Goal: Transaction & Acquisition: Purchase product/service

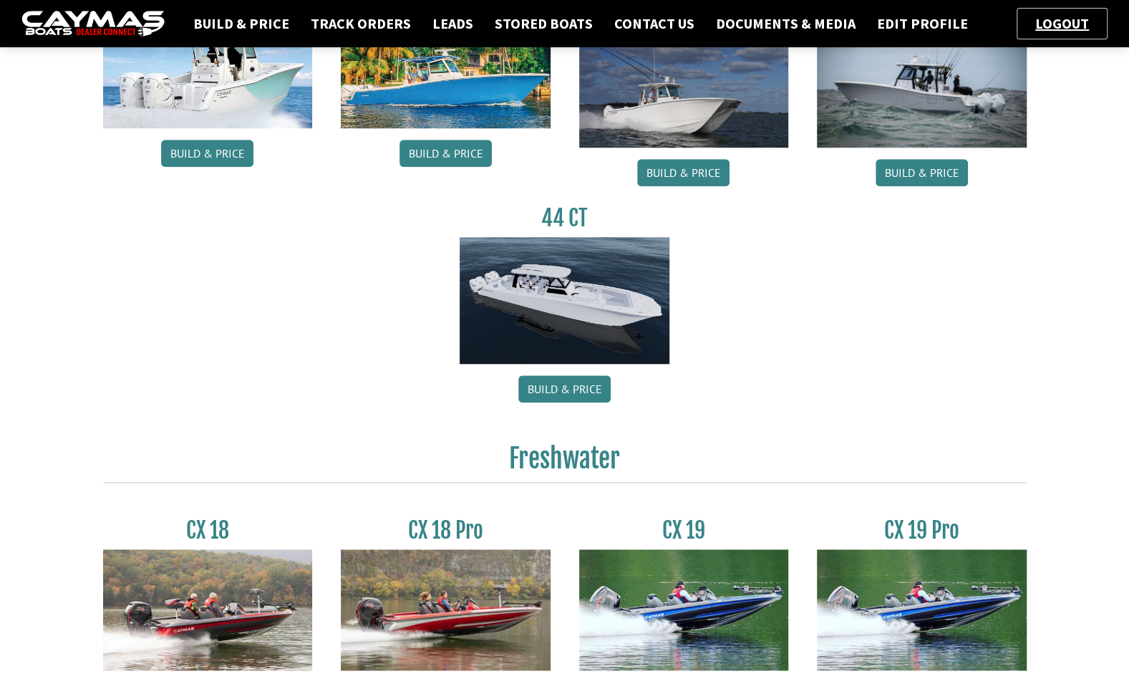
scroll to position [786, 0]
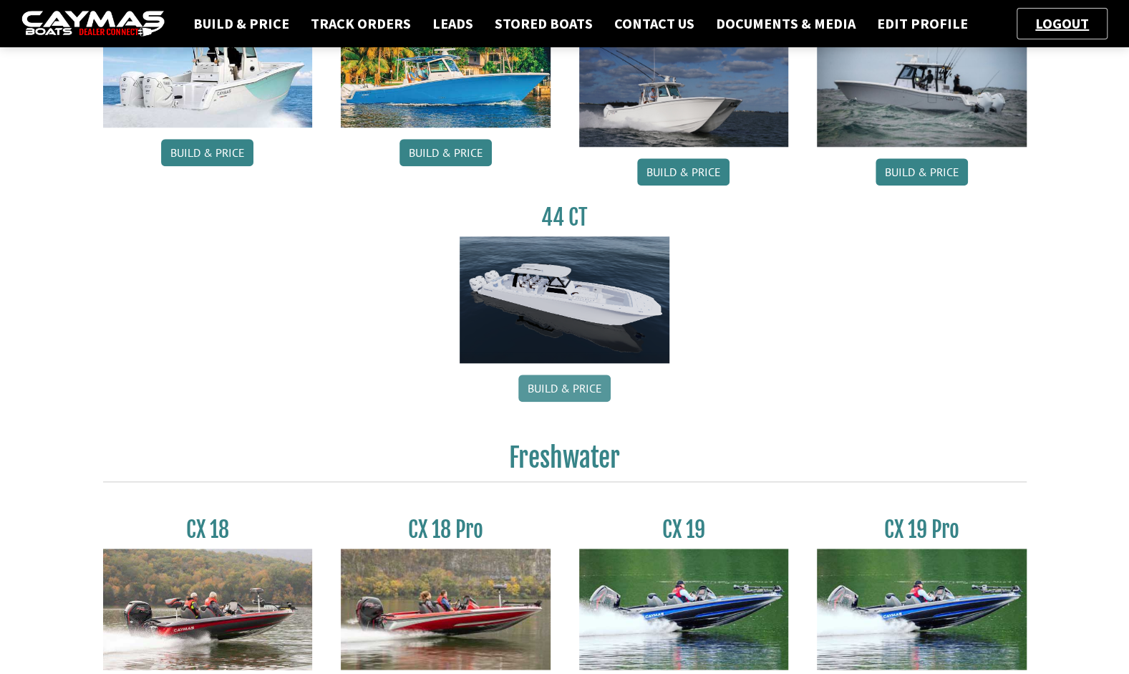
click at [553, 390] on link "Build & Price" at bounding box center [564, 387] width 92 height 27
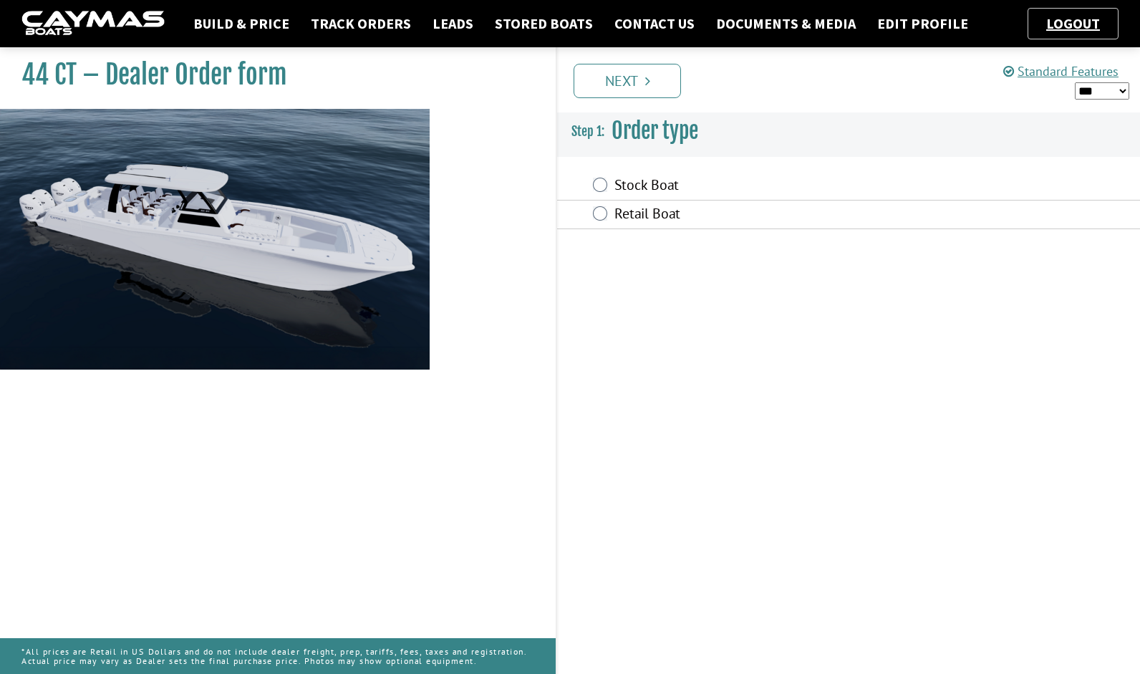
click at [616, 223] on label "Retail Boat" at bounding box center [771, 215] width 315 height 21
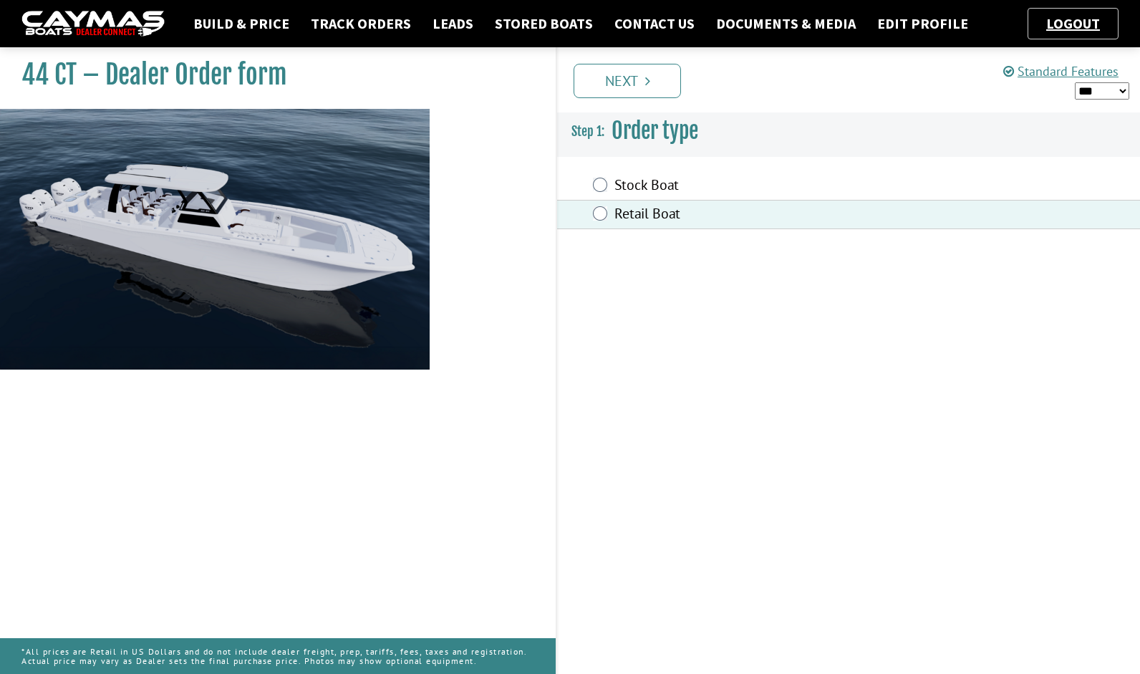
click at [628, 106] on div "Prev Next" at bounding box center [847, 79] width 584 height 65
click at [633, 92] on link "Next" at bounding box center [626, 81] width 107 height 34
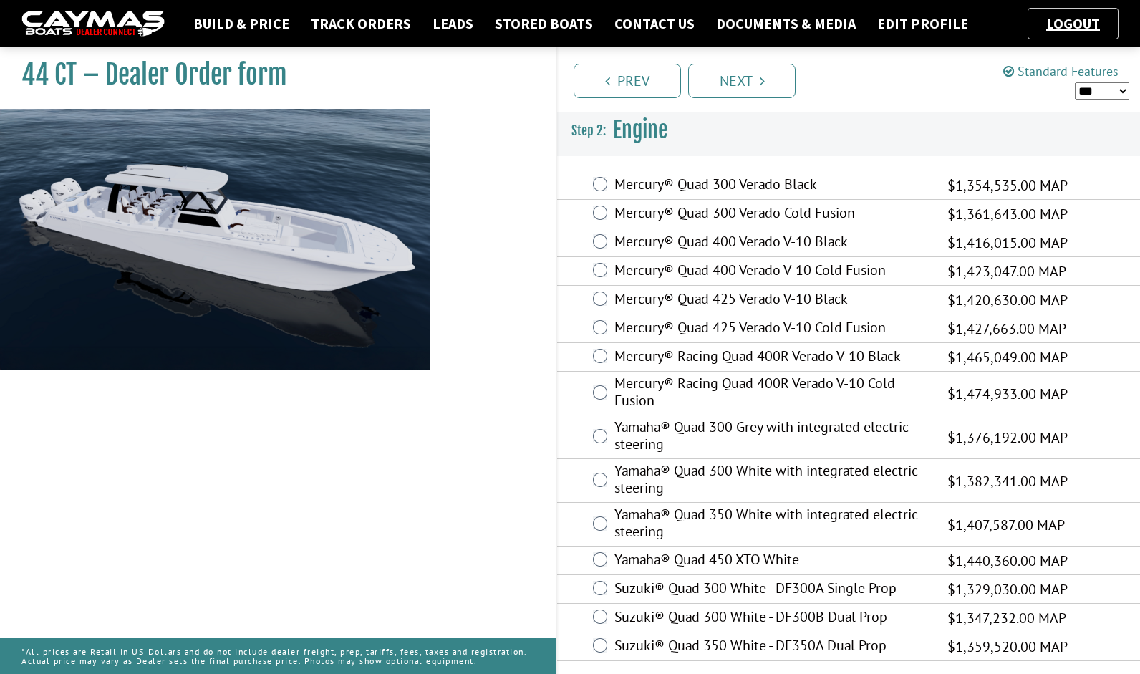
click at [733, 321] on label "Mercury® Quad 425 Verado V-10 Cold Fusion" at bounding box center [771, 329] width 315 height 21
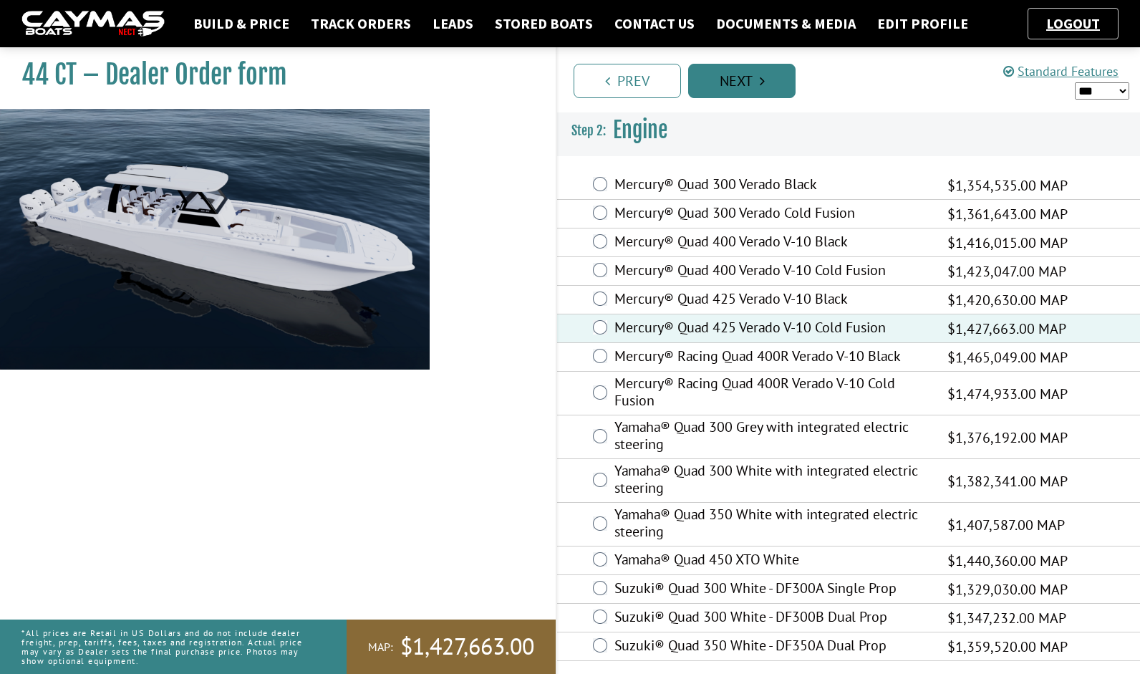
click at [711, 72] on link "Next" at bounding box center [741, 81] width 107 height 34
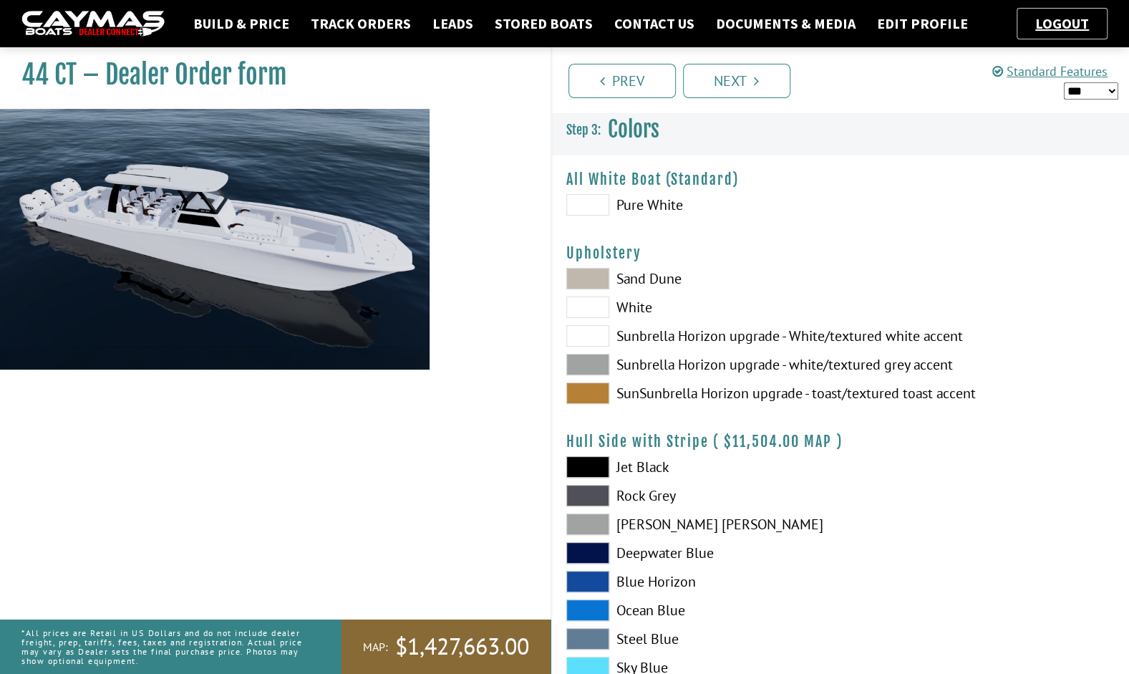
click at [583, 206] on span at bounding box center [587, 204] width 43 height 21
click at [578, 339] on span at bounding box center [587, 335] width 43 height 21
click at [744, 69] on link "Next" at bounding box center [736, 81] width 107 height 34
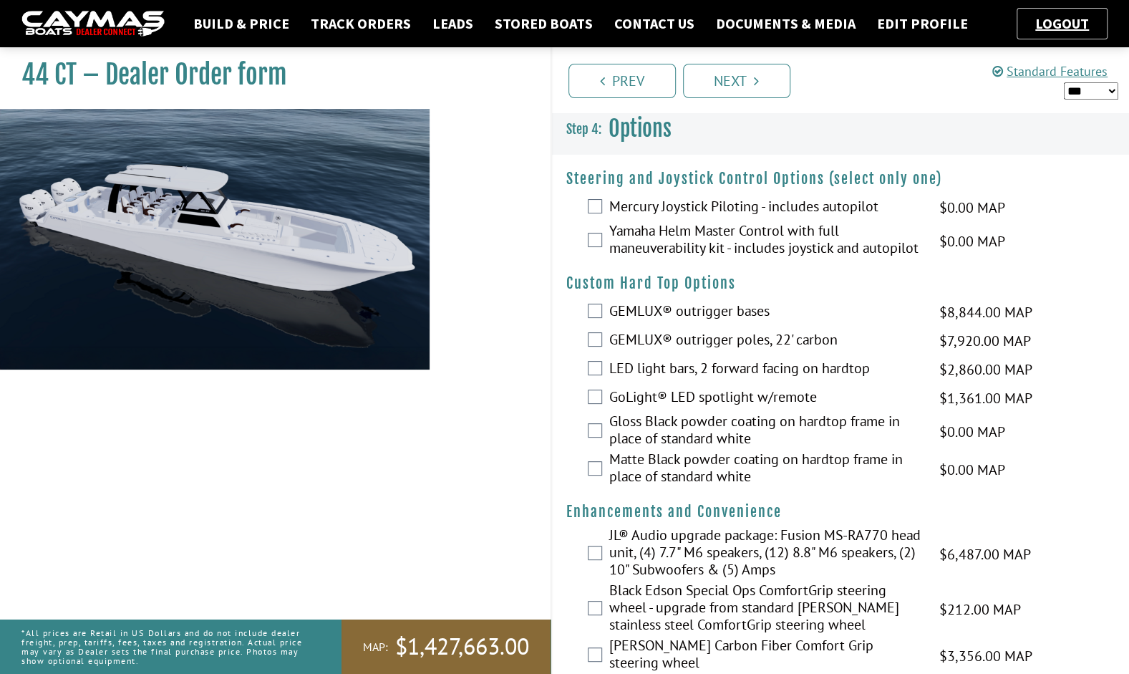
click at [618, 209] on label "Mercury Joystick Piloting - includes autopilot" at bounding box center [765, 208] width 312 height 21
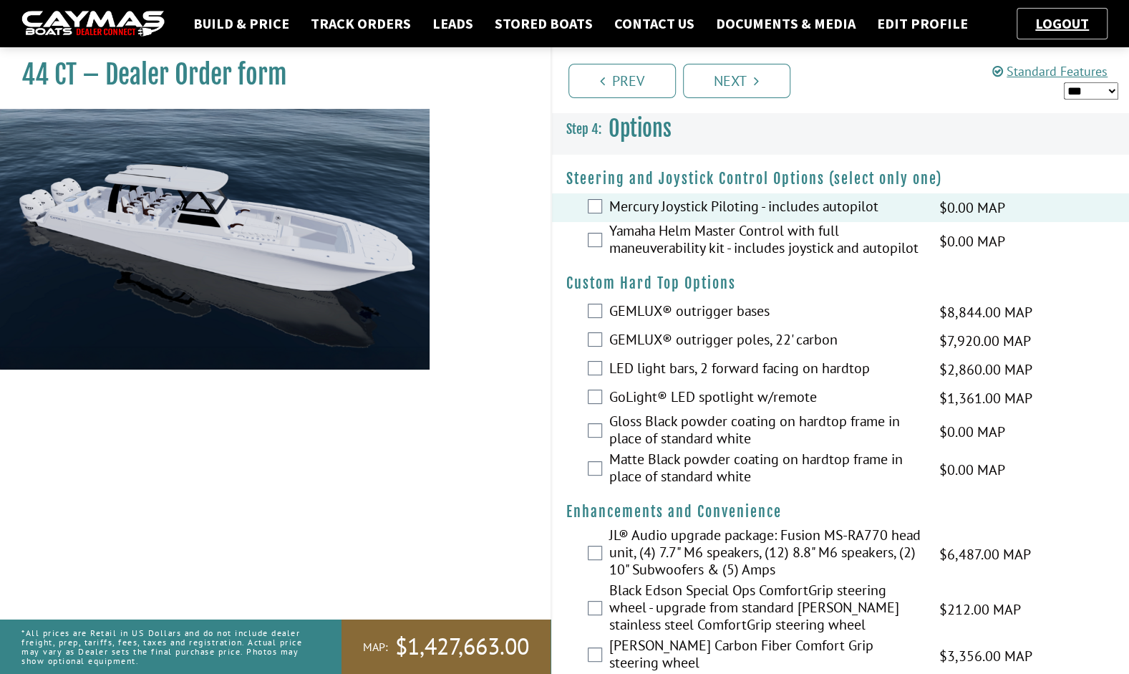
click at [607, 326] on div "GEMLUX® outrigger bases $8,844.00 MAP $8,844.00 MSRP $5,749.00 $7,186.00" at bounding box center [841, 312] width 578 height 29
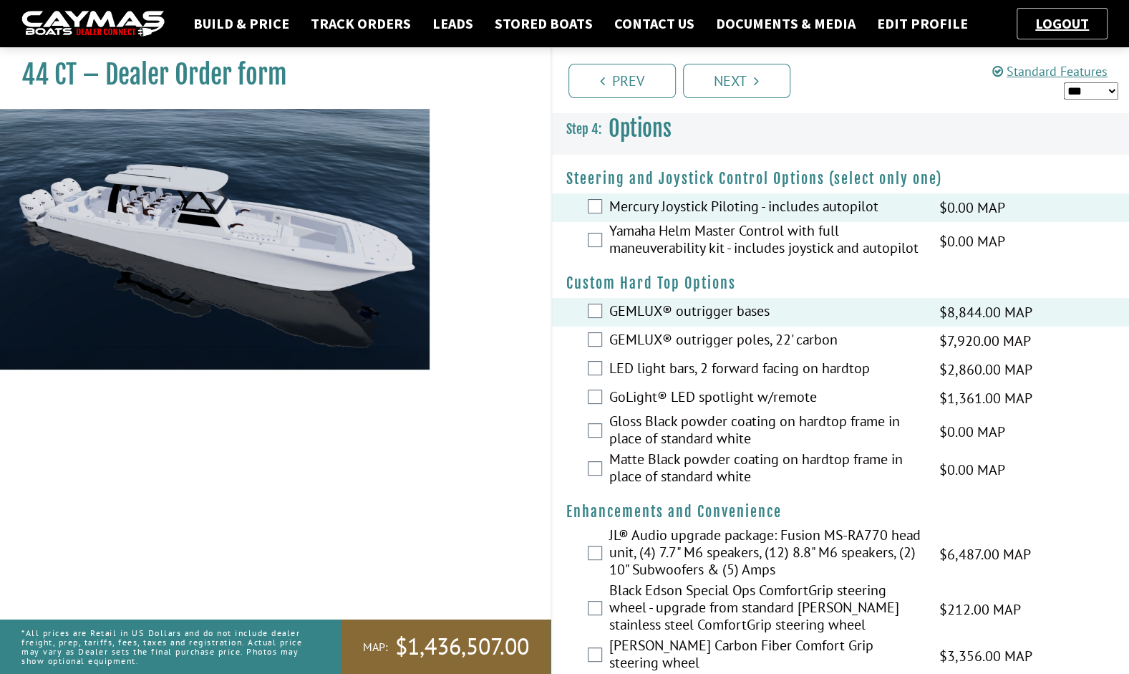
click at [591, 355] on div "GEMLUX® outrigger poles, 22' carbon $7,920.00 MAP $7,920.00 MSRP $5,148.00 $6,4…" at bounding box center [841, 340] width 578 height 29
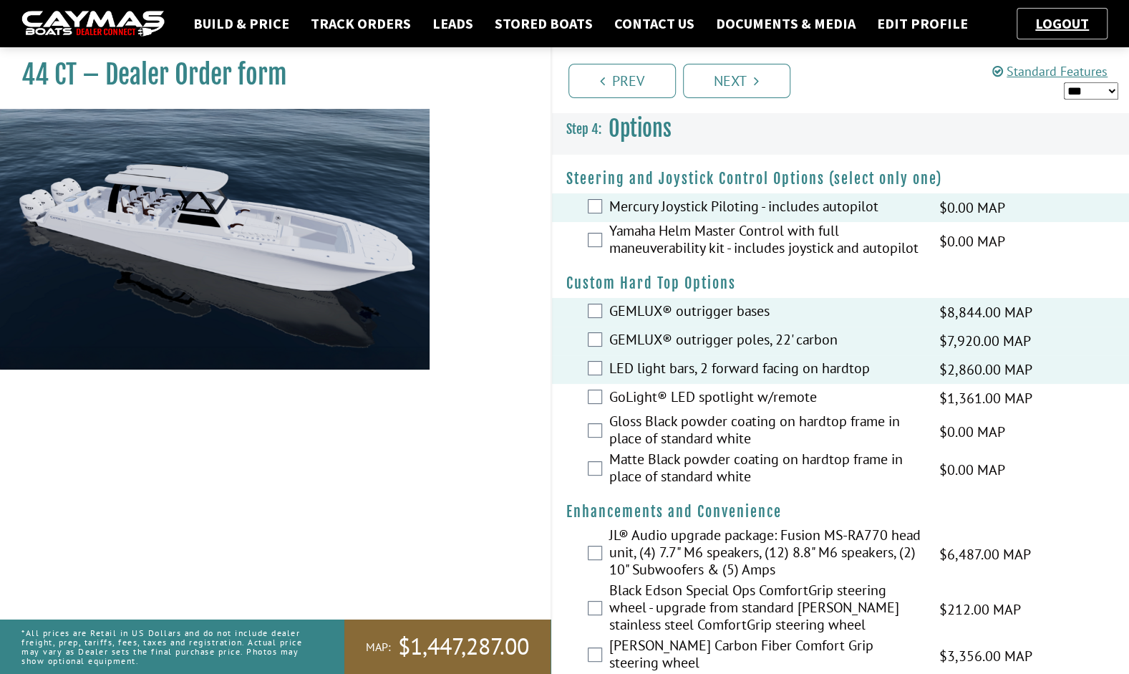
click at [588, 558] on div "JL® Audio upgrade package: Fusion MS-RA770 head unit, (4) 7.7" M6 speakers, (12…" at bounding box center [841, 553] width 578 height 55
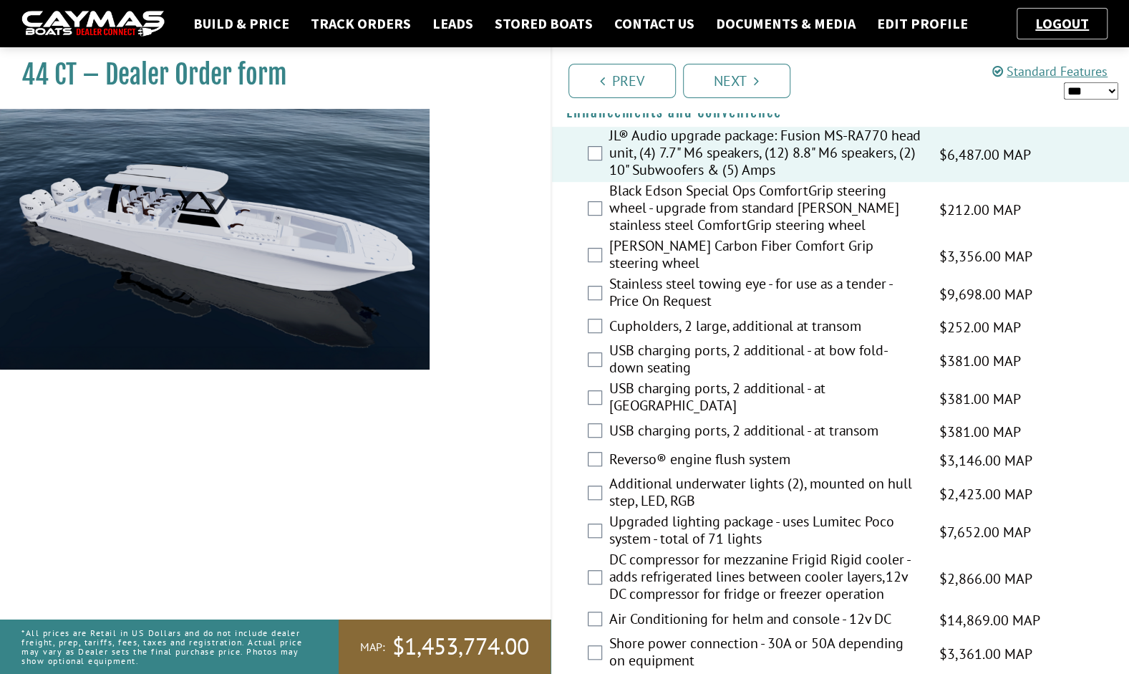
scroll to position [400, 0]
click at [613, 575] on label "DC compressor for mezzanine Frigid Rigid cooler - adds refrigerated lines betwe…" at bounding box center [765, 577] width 312 height 55
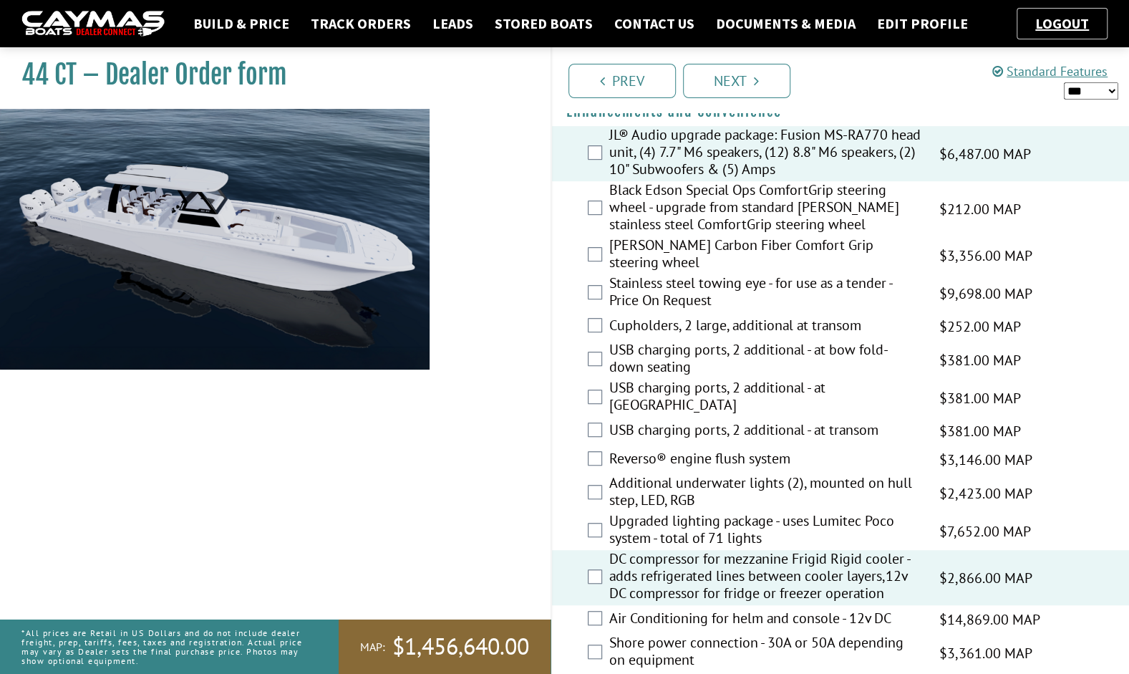
click at [623, 460] on label "Reverso® engine flush system" at bounding box center [765, 460] width 312 height 21
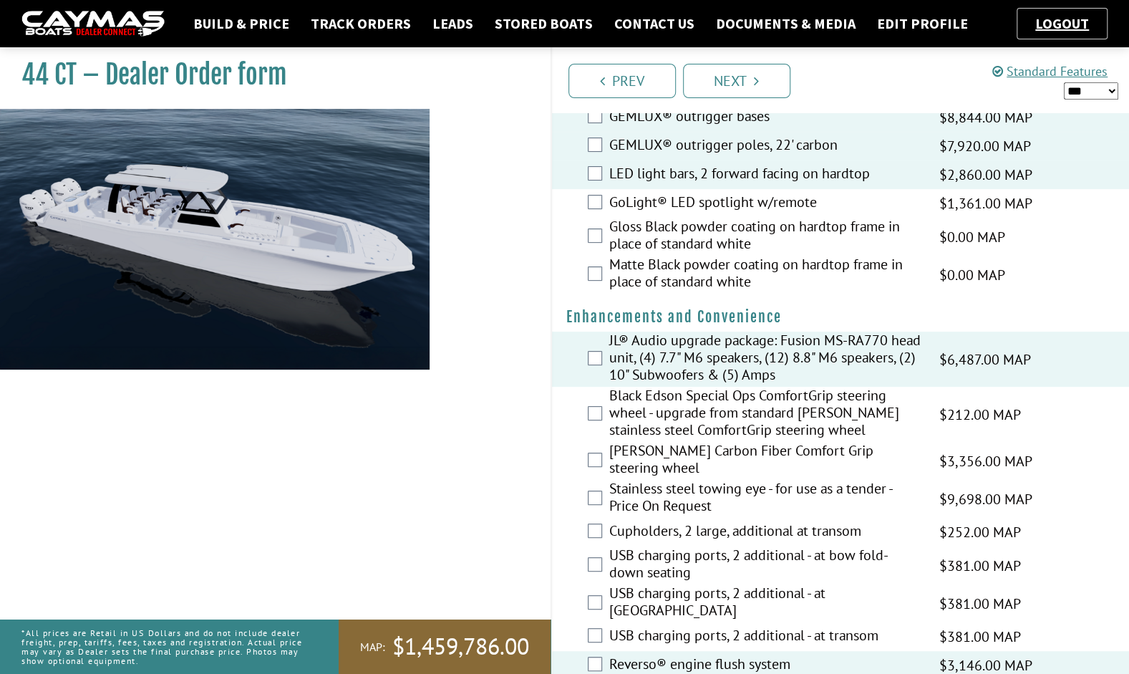
scroll to position [215, 0]
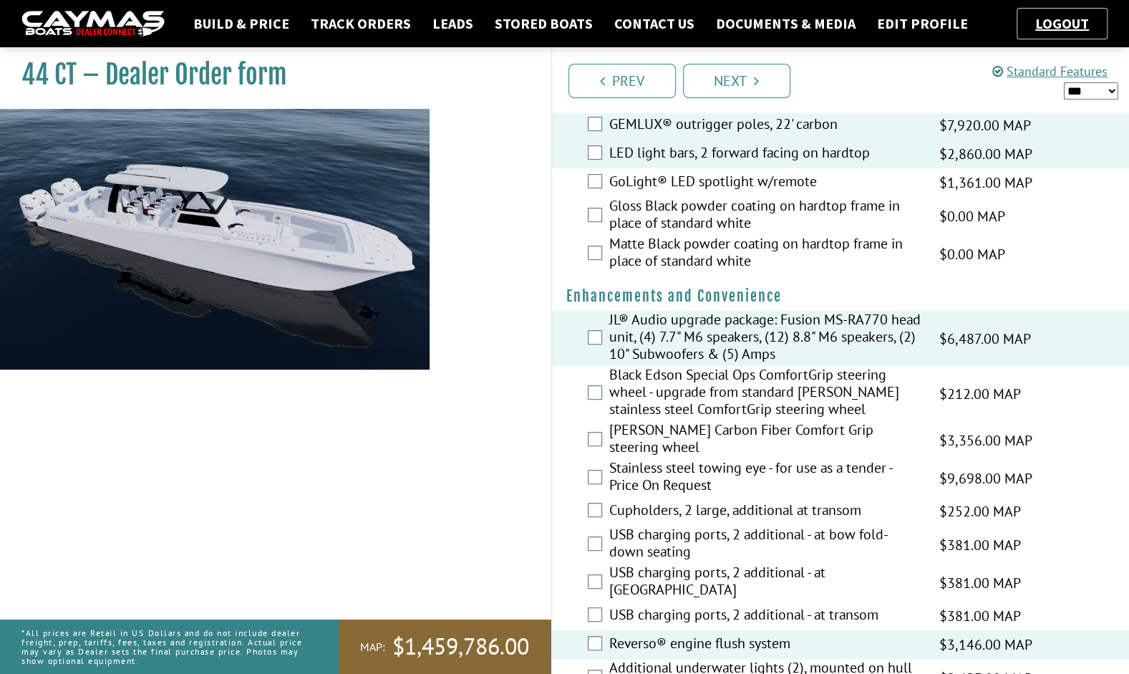
click at [649, 509] on label "Cupholders, 2 large, additional at transom" at bounding box center [765, 511] width 312 height 21
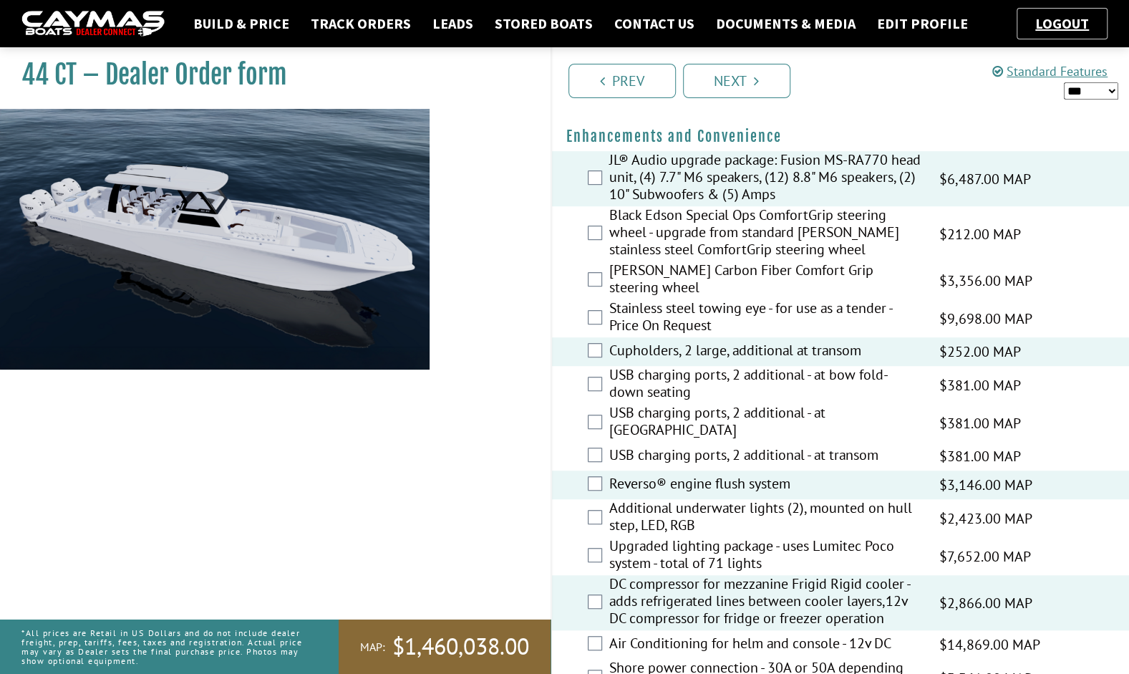
scroll to position [376, 0]
click at [647, 548] on label "Upgraded lighting package - uses Lumitec Poco system - total of 71 lights" at bounding box center [765, 555] width 312 height 38
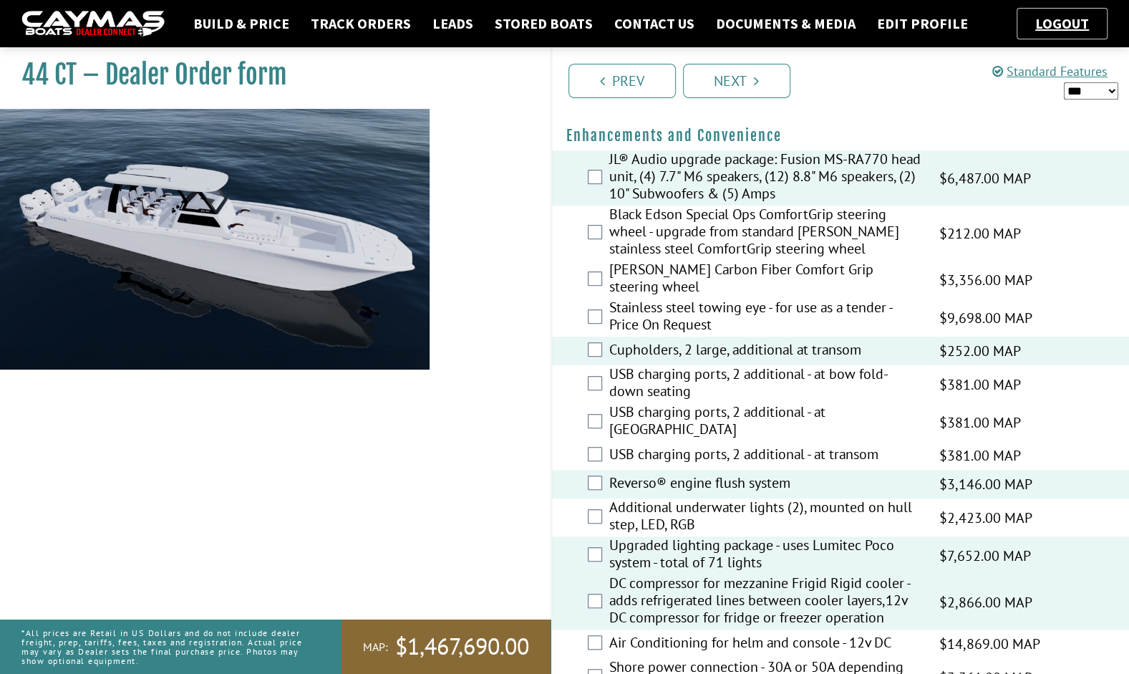
click at [627, 510] on label "Additional underwater lights (2), mounted on hull step, LED, RGB" at bounding box center [765, 517] width 312 height 38
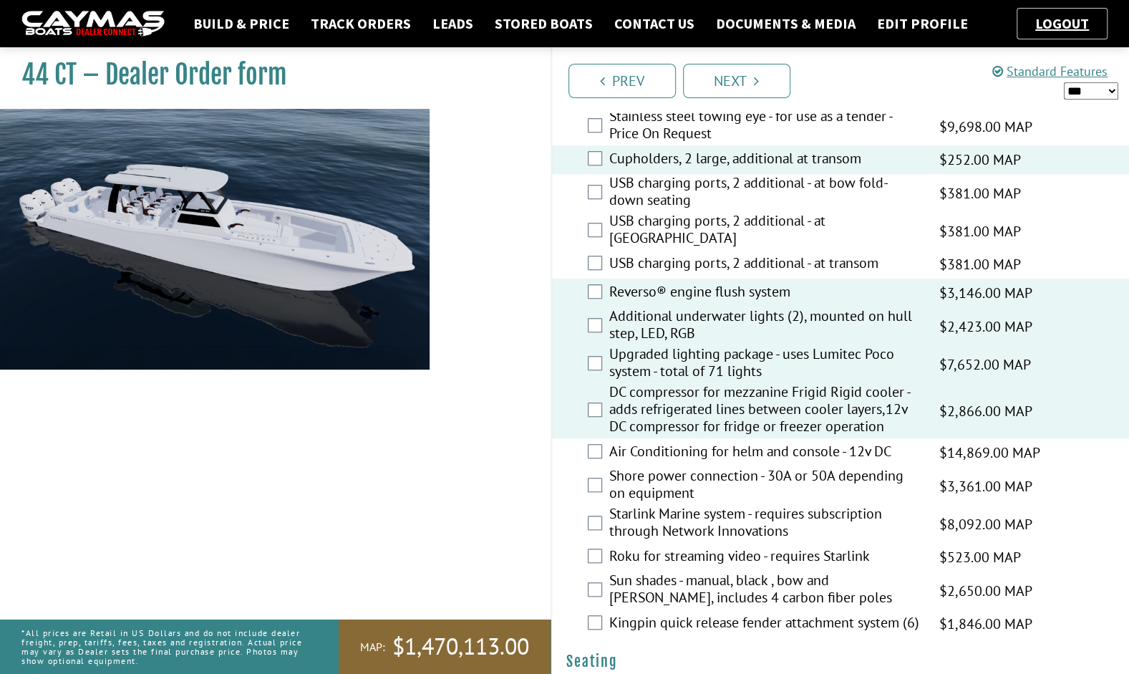
scroll to position [573, 0]
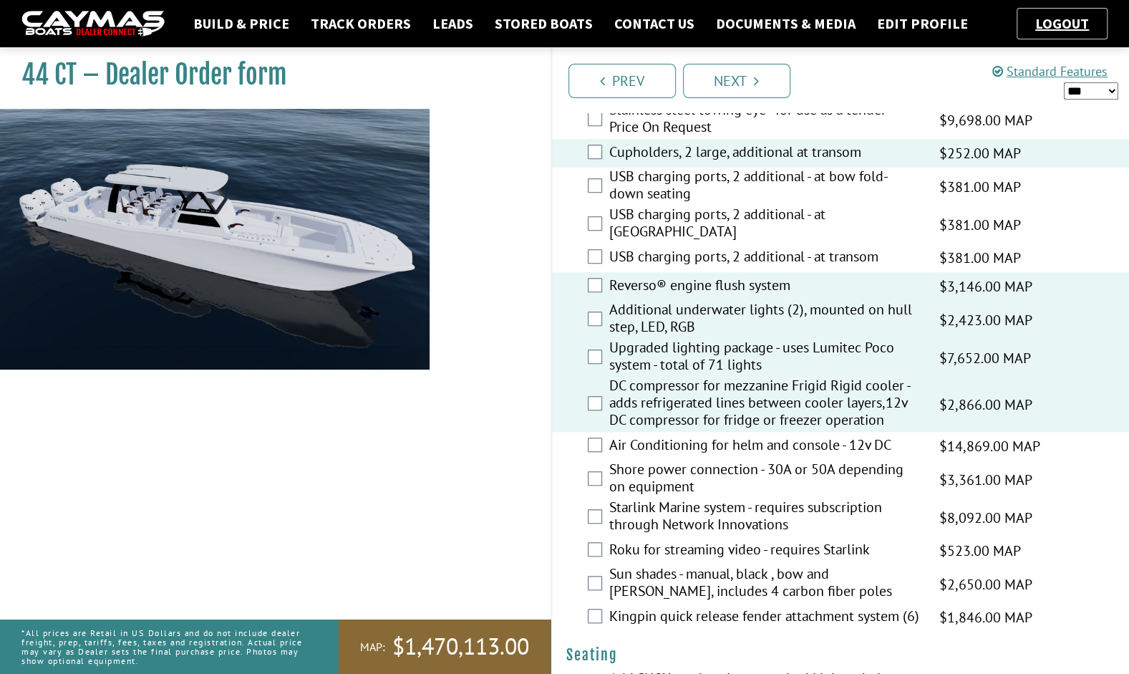
click at [645, 437] on label "Air Conditioning for helm and console - 12v DC" at bounding box center [765, 446] width 312 height 21
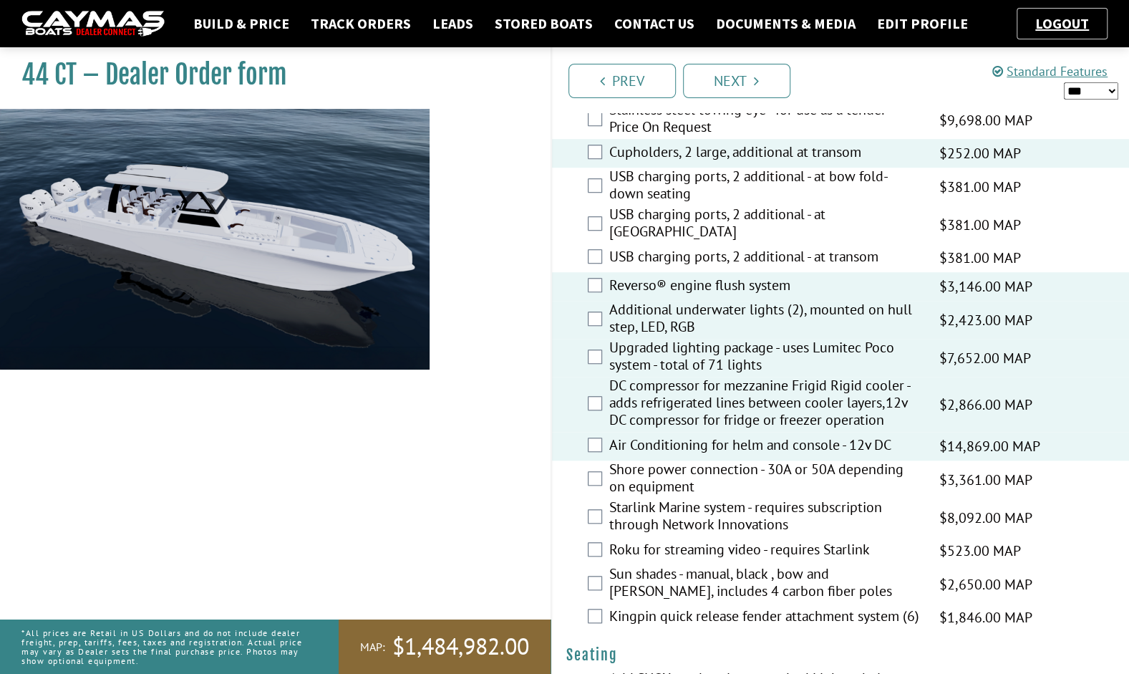
click at [651, 470] on label "Shore power connection - 30A or 50A depending on equipment" at bounding box center [765, 479] width 312 height 38
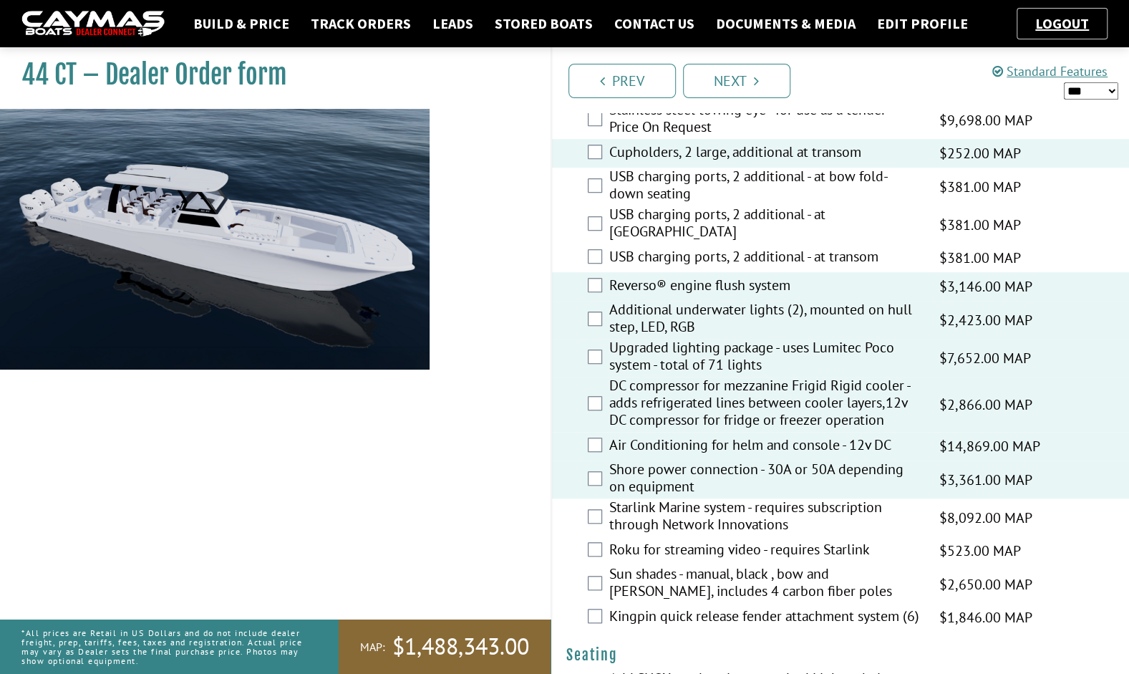
click at [644, 525] on label "Starlink Marine system - requires subscription through Network Innovations" at bounding box center [765, 517] width 312 height 38
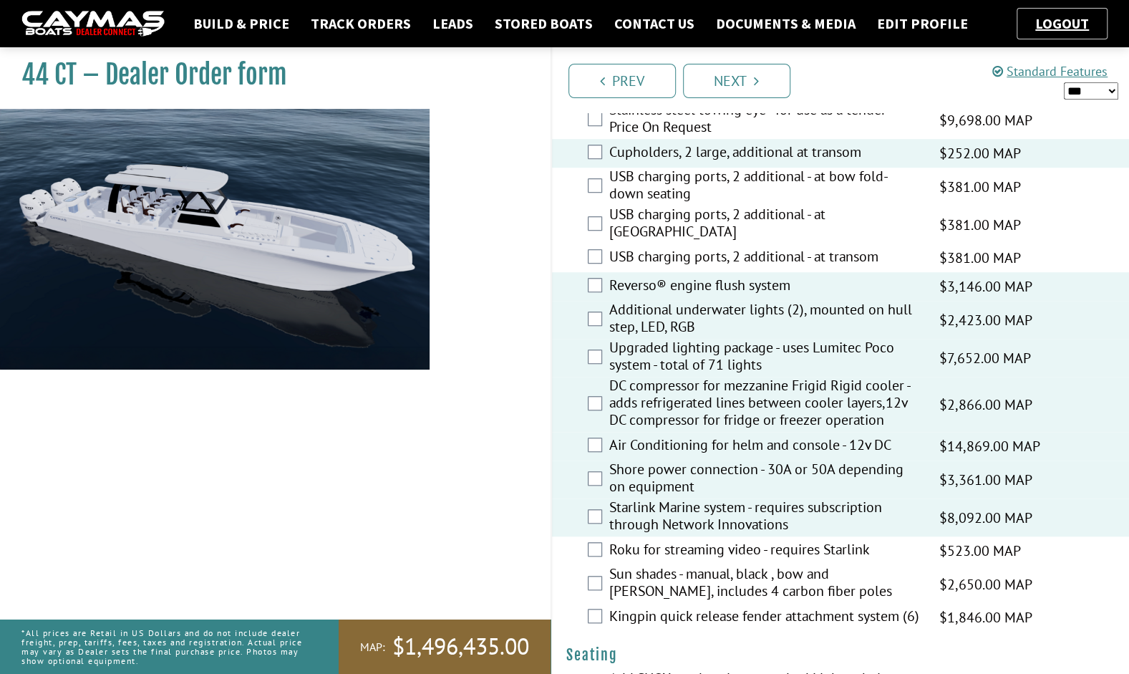
click at [642, 546] on label "Roku for streaming video - requires Starlink" at bounding box center [765, 550] width 312 height 21
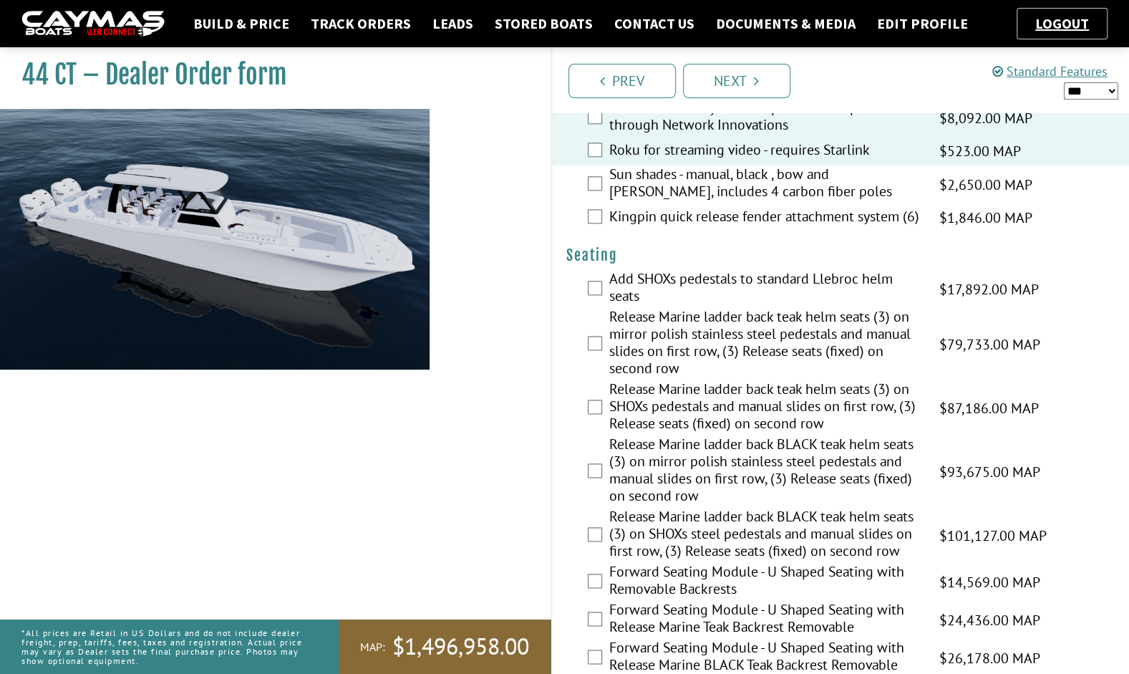
scroll to position [977, 0]
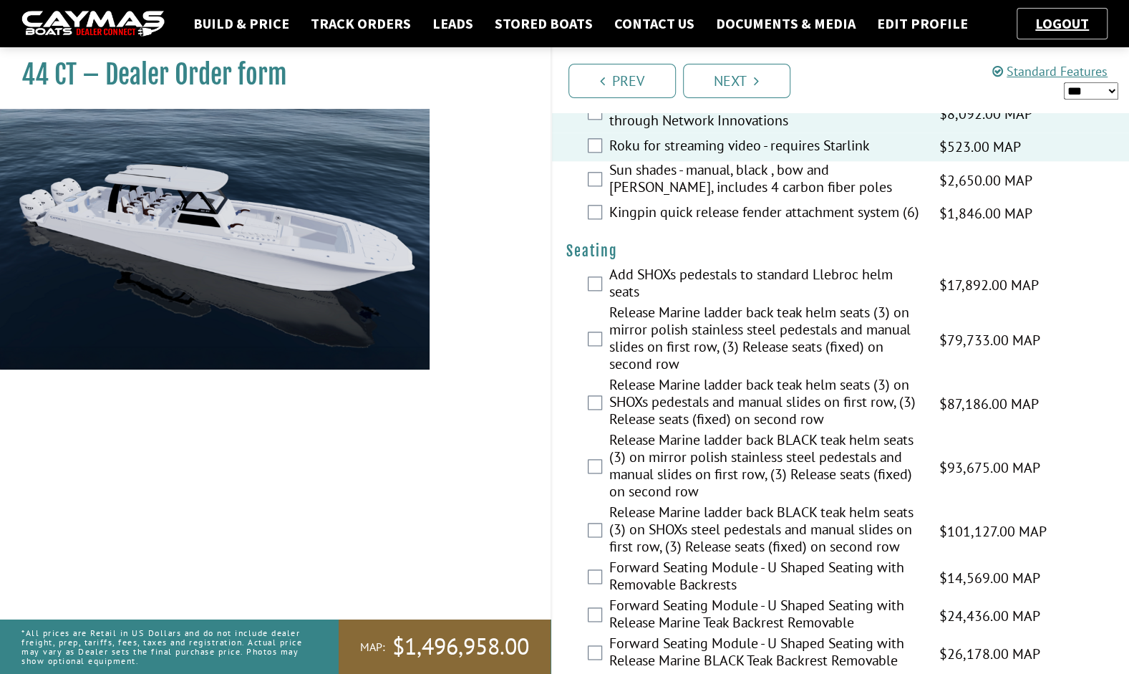
click at [716, 353] on label "Release Marine ladder back teak helm seats (3) on mirror polish stainless steel…" at bounding box center [765, 340] width 312 height 72
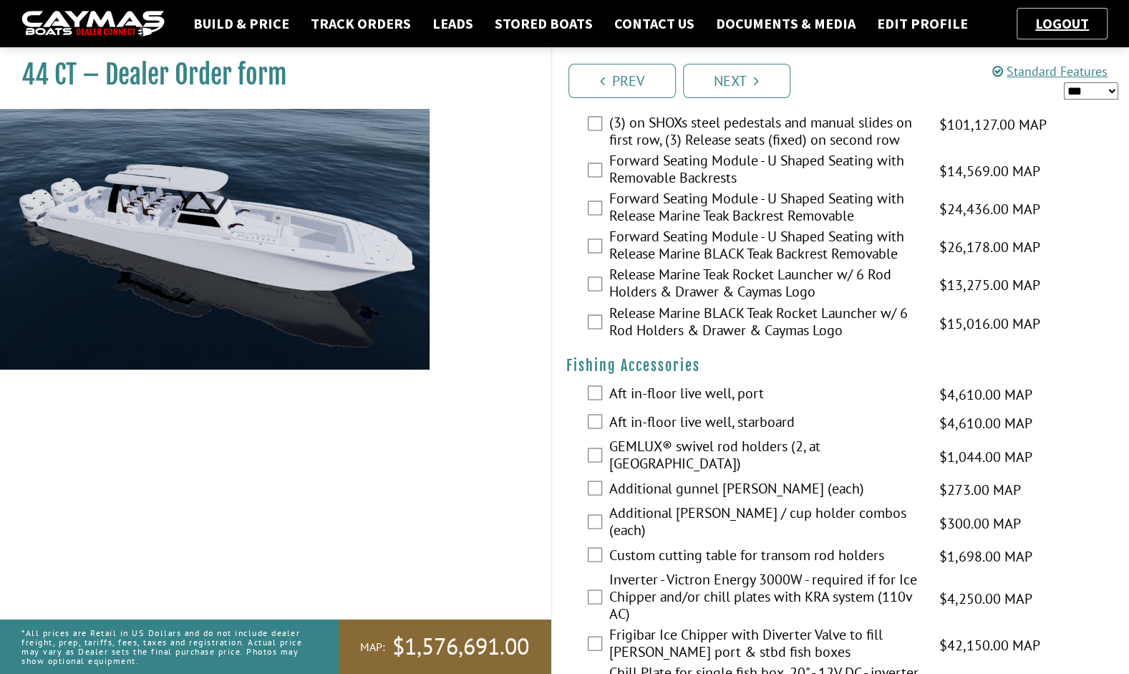
scroll to position [1392, 0]
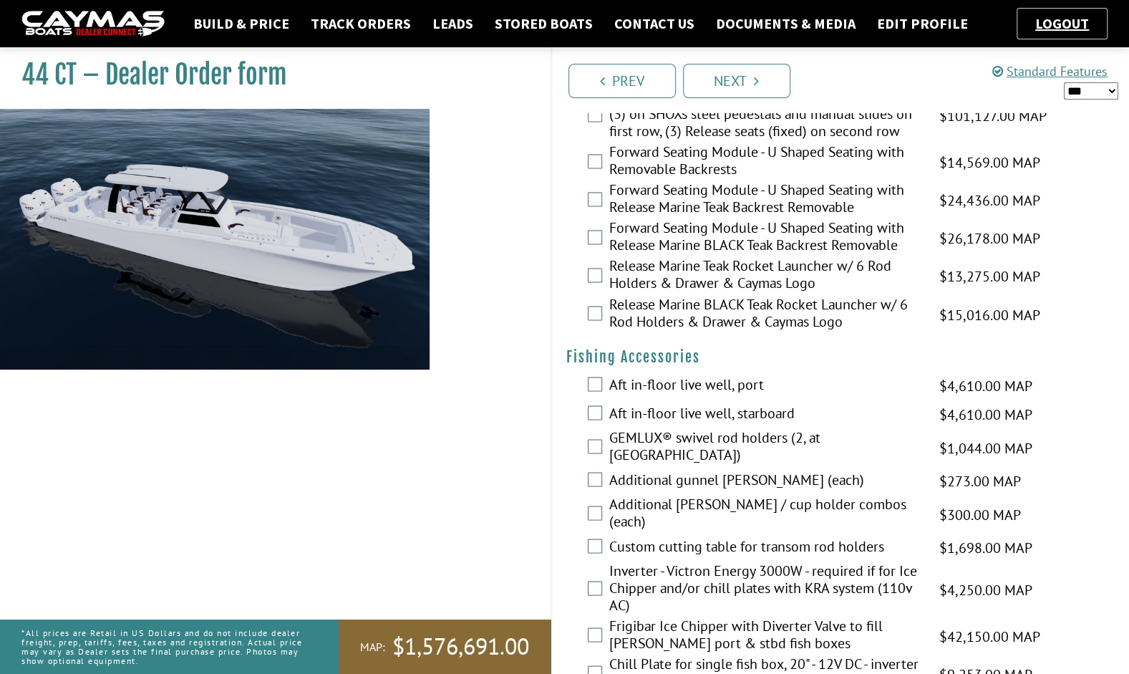
click at [686, 275] on label "Release Marine Teak Rocket Launcher w/ 6 Rod Holders & Drawer & Caymas Logo" at bounding box center [765, 276] width 312 height 38
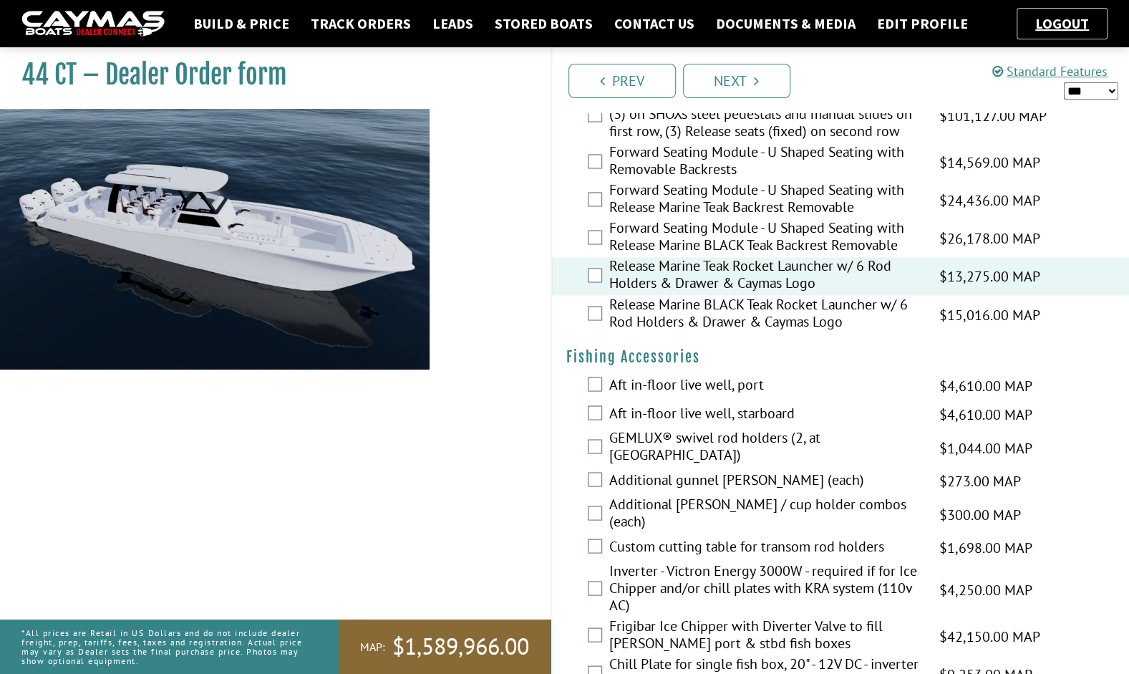
click at [684, 451] on label "GEMLUX® swivel rod holders (2, at [GEOGRAPHIC_DATA])" at bounding box center [765, 447] width 312 height 38
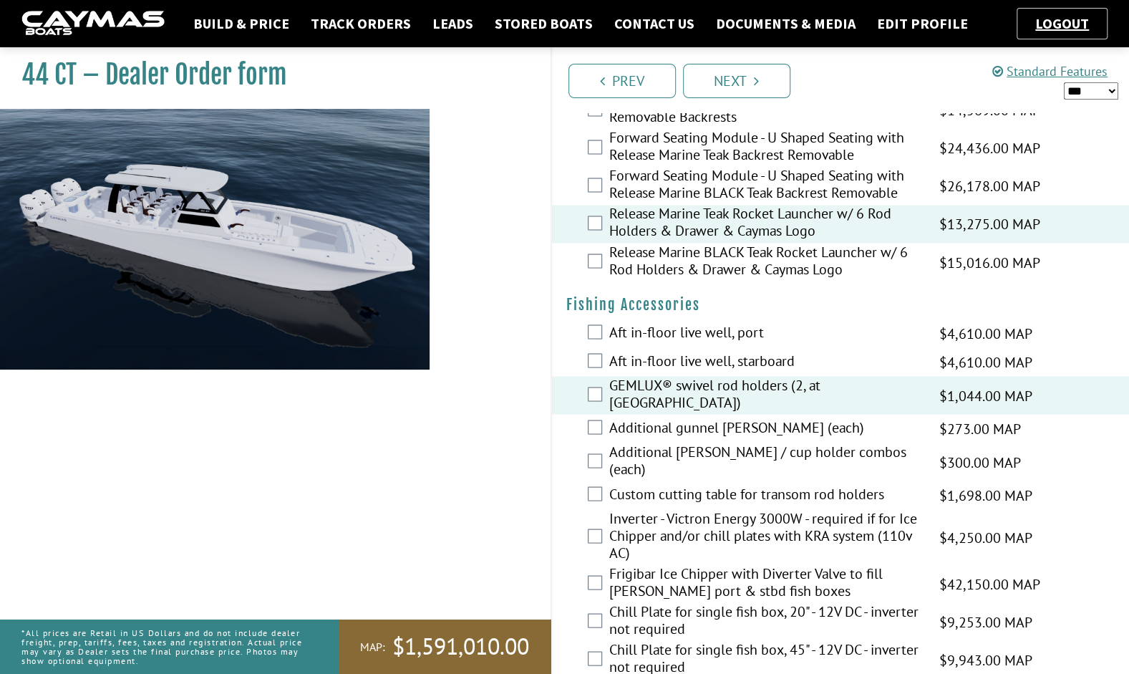
scroll to position [1434, 0]
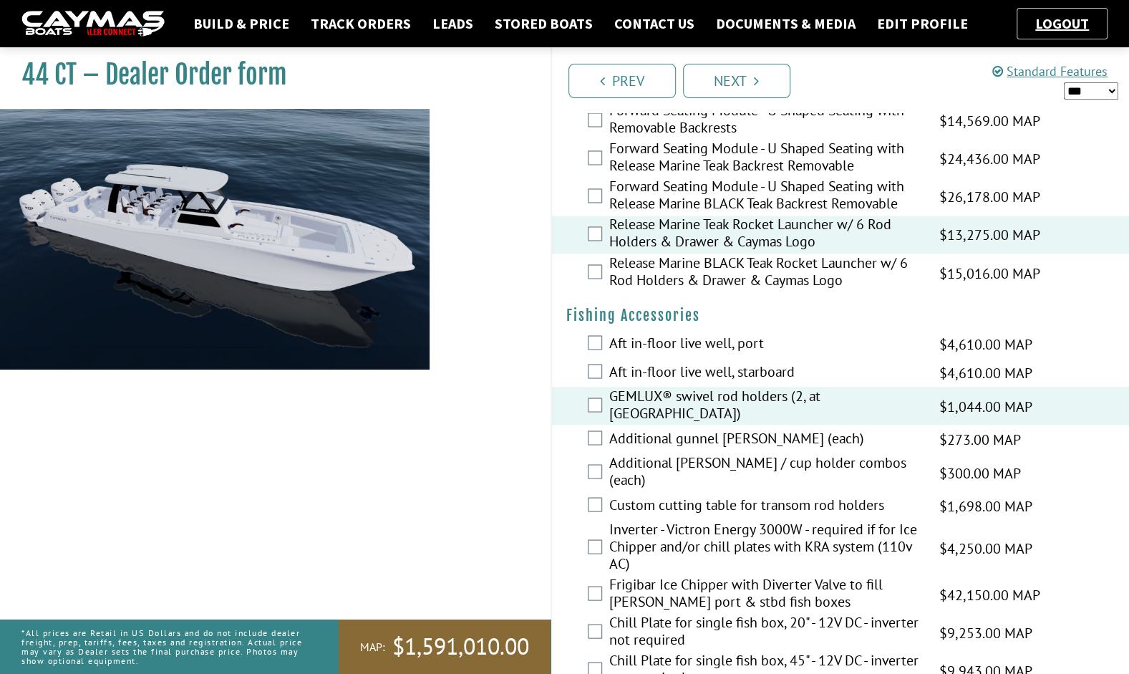
click at [663, 520] on label "Inverter - Victron Energy 3000W - required if for Ice Chipper and/or chill plat…" at bounding box center [765, 547] width 312 height 55
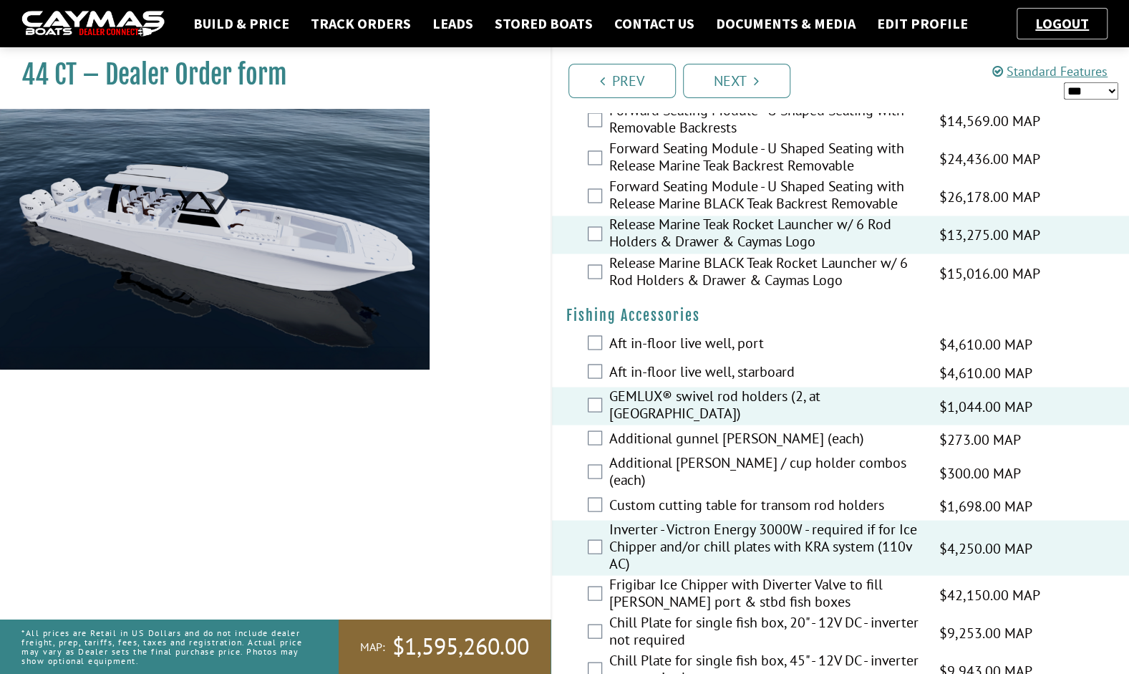
click at [669, 500] on label "Custom cutting table for transom rod holders" at bounding box center [765, 505] width 312 height 21
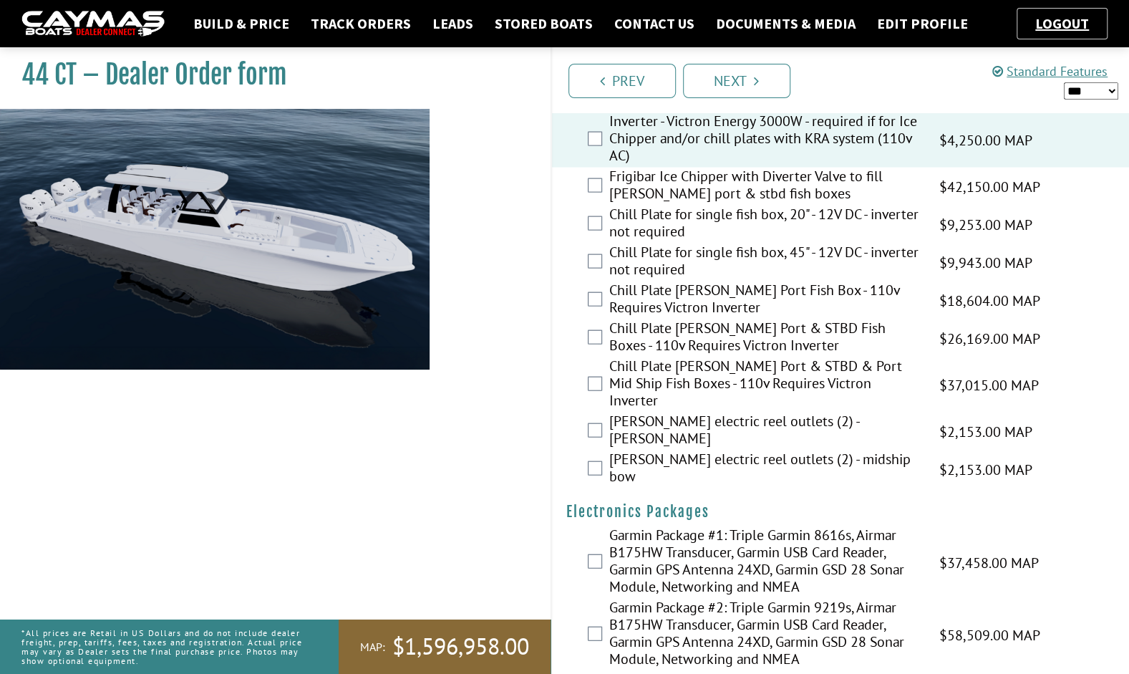
scroll to position [1843, 0]
click at [669, 597] on label "Garmin Package #2: Triple Garmin 9219s, Airmar B175HW Transducer, Garmin USB Ca…" at bounding box center [765, 633] width 312 height 72
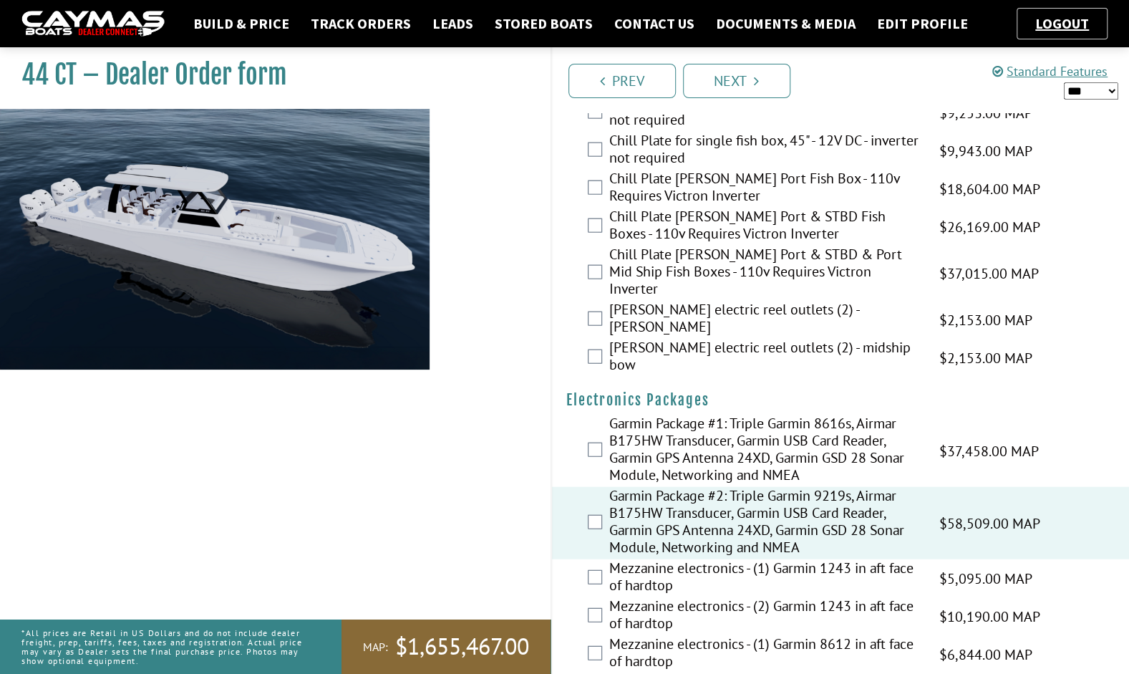
scroll to position [1954, 0]
click at [666, 558] on label "Mezzanine electronics - (1) Garmin 1243 in aft face of hardtop" at bounding box center [765, 577] width 312 height 38
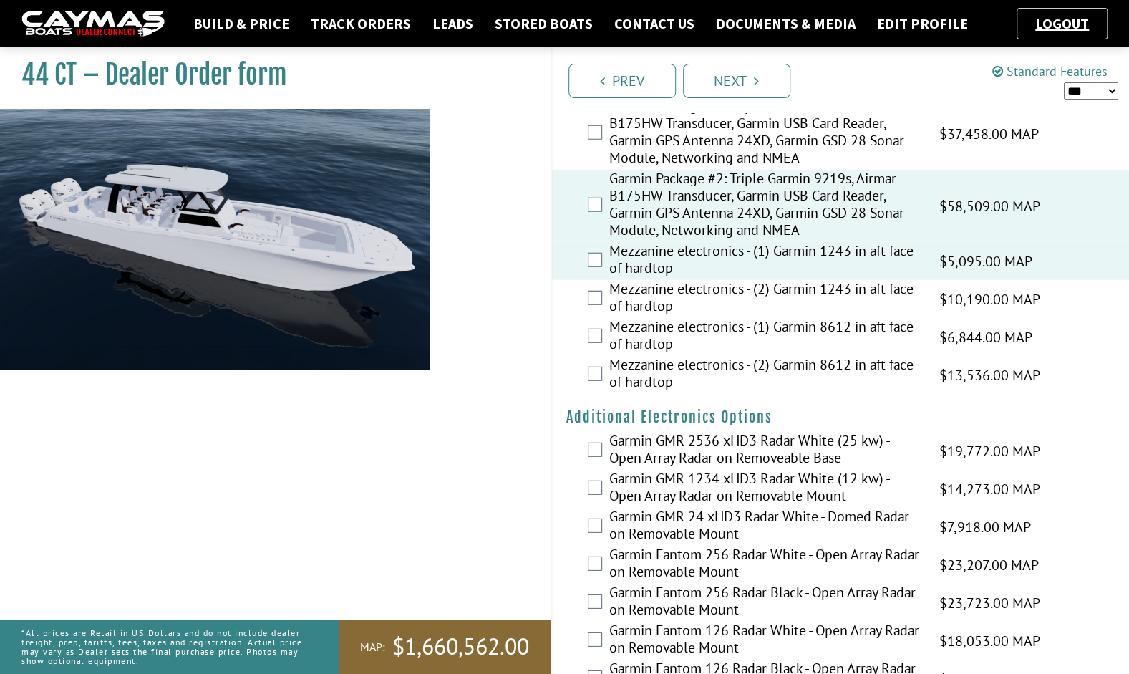
scroll to position [2271, 0]
click at [702, 430] on label "Garmin GMR 2536 xHD3 Radar White (25 kw) - Open Array Radar on Removeable Base" at bounding box center [765, 449] width 312 height 38
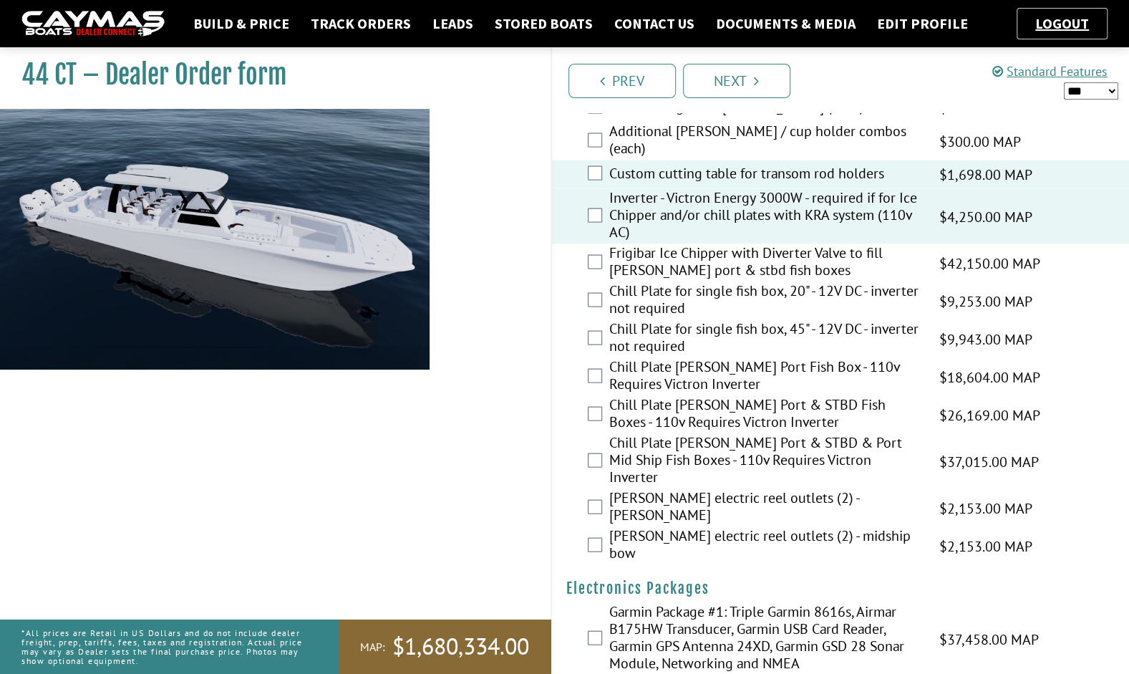
scroll to position [1763, 0]
click at [656, 490] on label "[PERSON_NAME] electric reel outlets (2) - [PERSON_NAME]" at bounding box center [765, 509] width 312 height 38
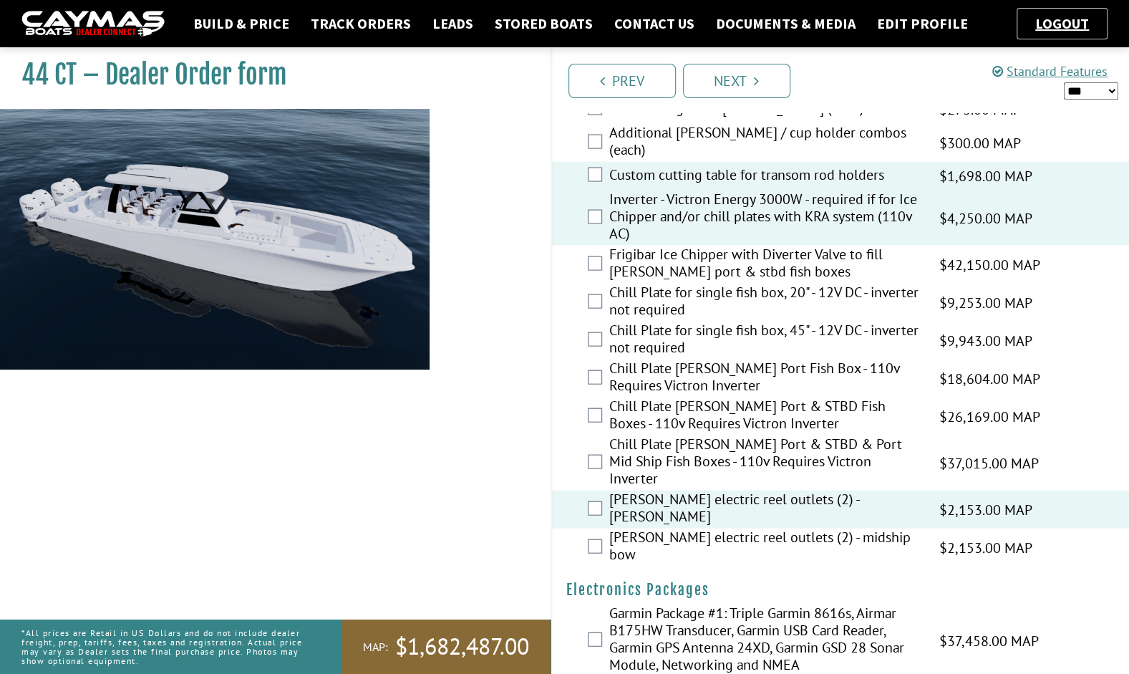
click at [632, 528] on label "[PERSON_NAME] electric reel outlets (2) - midship bow" at bounding box center [765, 547] width 312 height 38
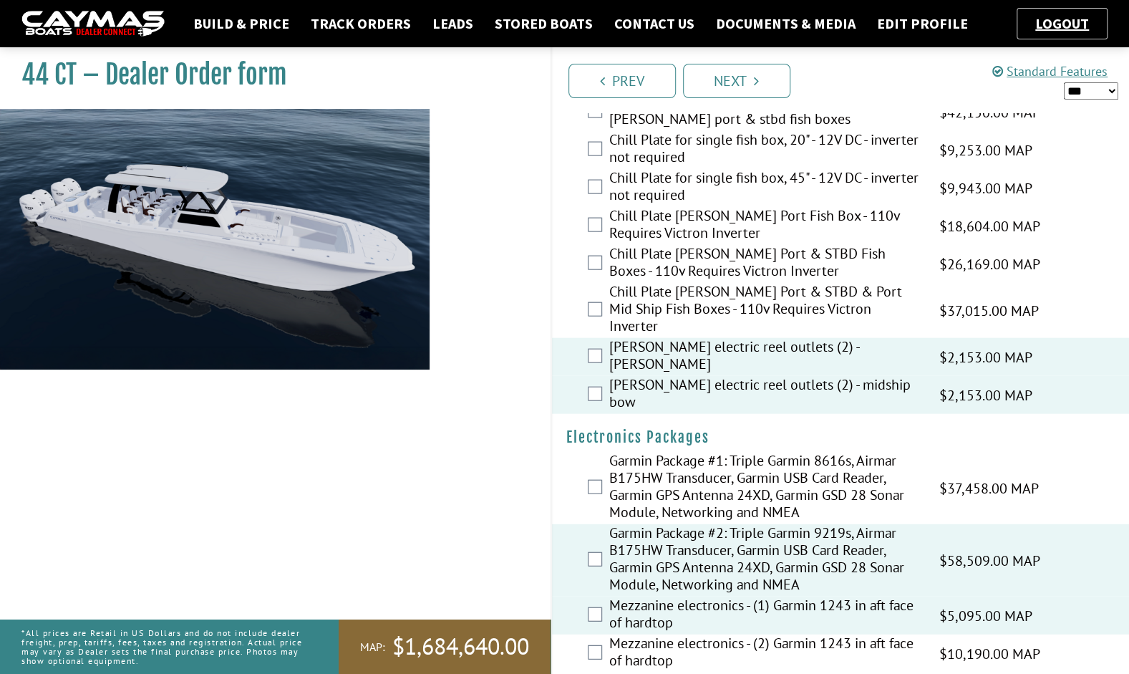
scroll to position [1925, 0]
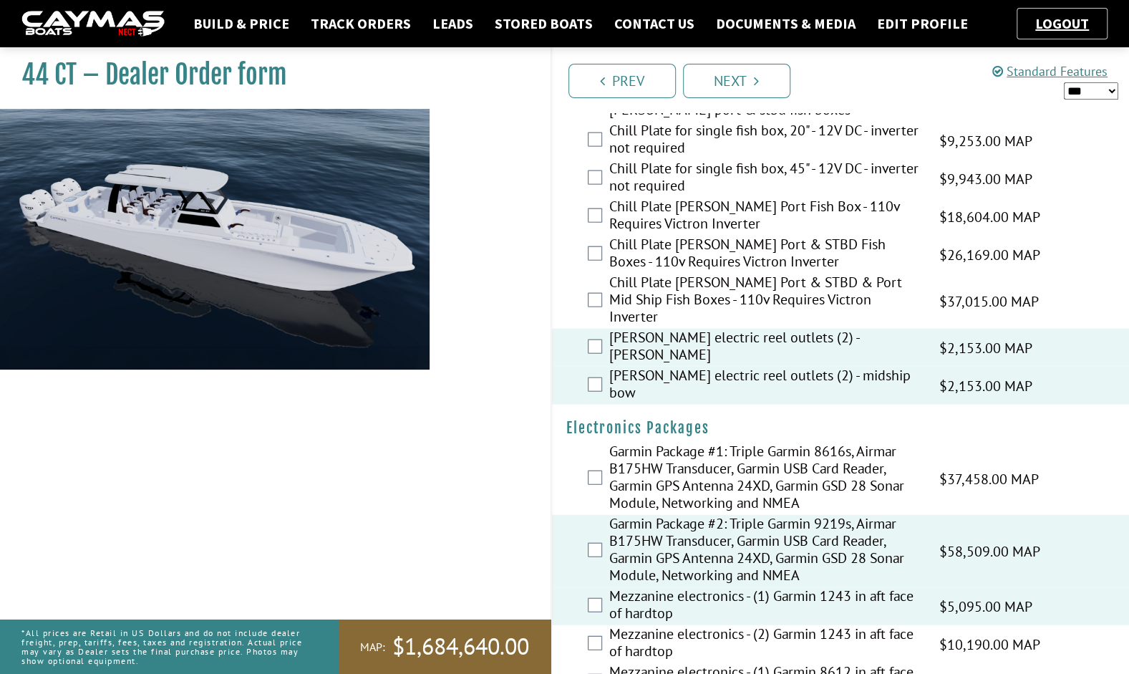
click at [661, 367] on div "[PERSON_NAME] electric reel outlets (2) - midship bow $2,153.00 MAP $2,153.00 M…" at bounding box center [841, 386] width 578 height 38
click at [657, 367] on label "[PERSON_NAME] electric reel outlets (2) - midship bow" at bounding box center [765, 386] width 312 height 38
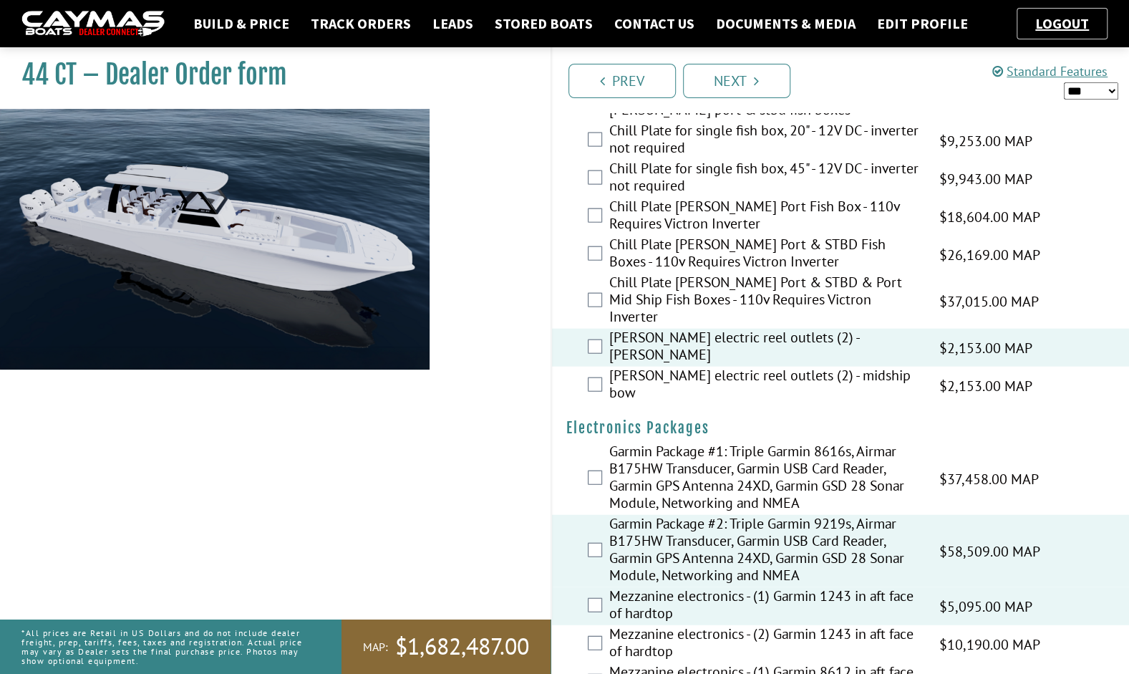
click at [643, 329] on label "[PERSON_NAME] electric reel outlets (2) - [PERSON_NAME]" at bounding box center [765, 348] width 312 height 38
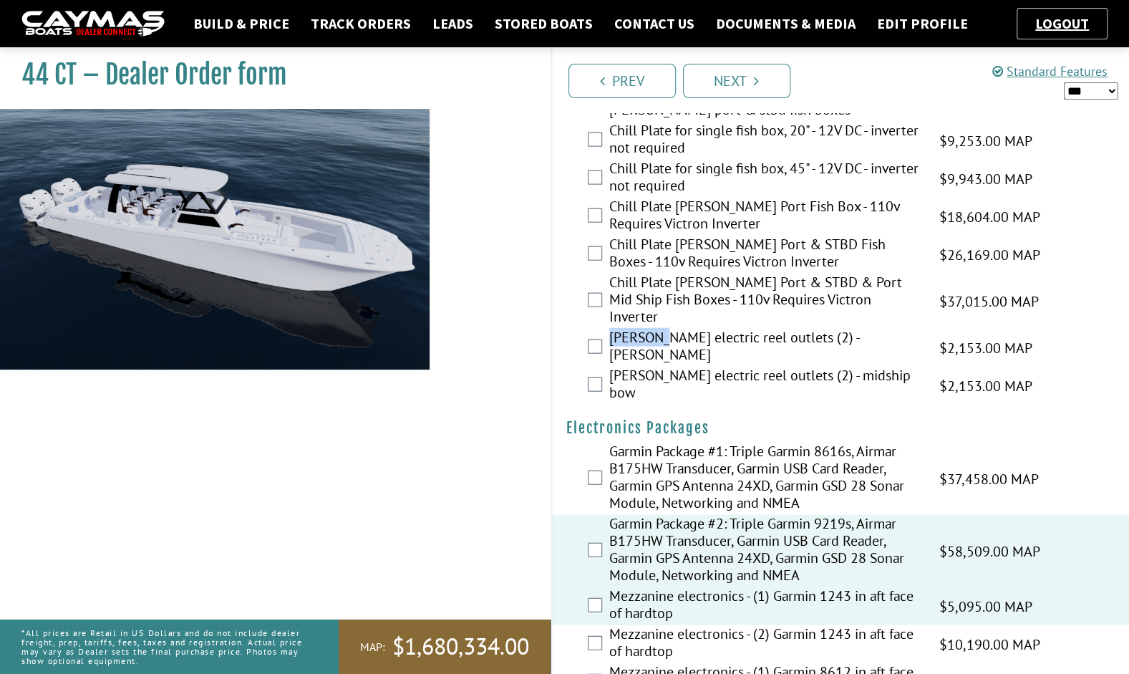
click at [643, 329] on label "[PERSON_NAME] electric reel outlets (2) - [PERSON_NAME]" at bounding box center [765, 348] width 312 height 38
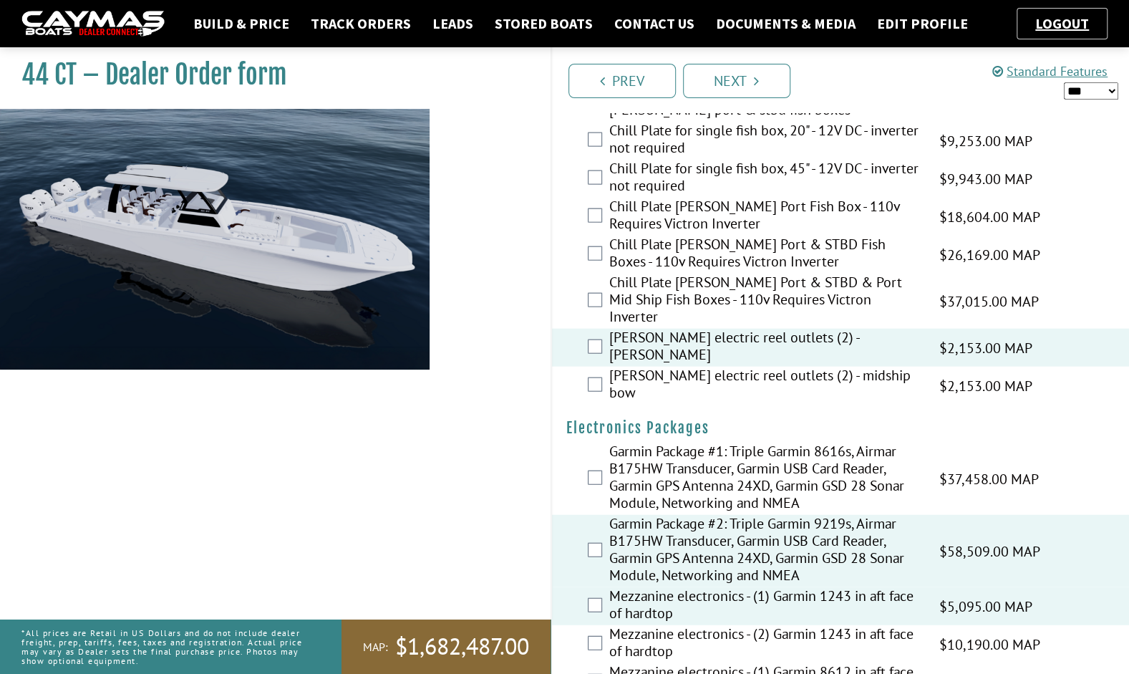
drag, startPoint x: 643, startPoint y: 319, endPoint x: 630, endPoint y: 341, distance: 25.0
click at [630, 367] on label "[PERSON_NAME] electric reel outlets (2) - midship bow" at bounding box center [765, 386] width 312 height 38
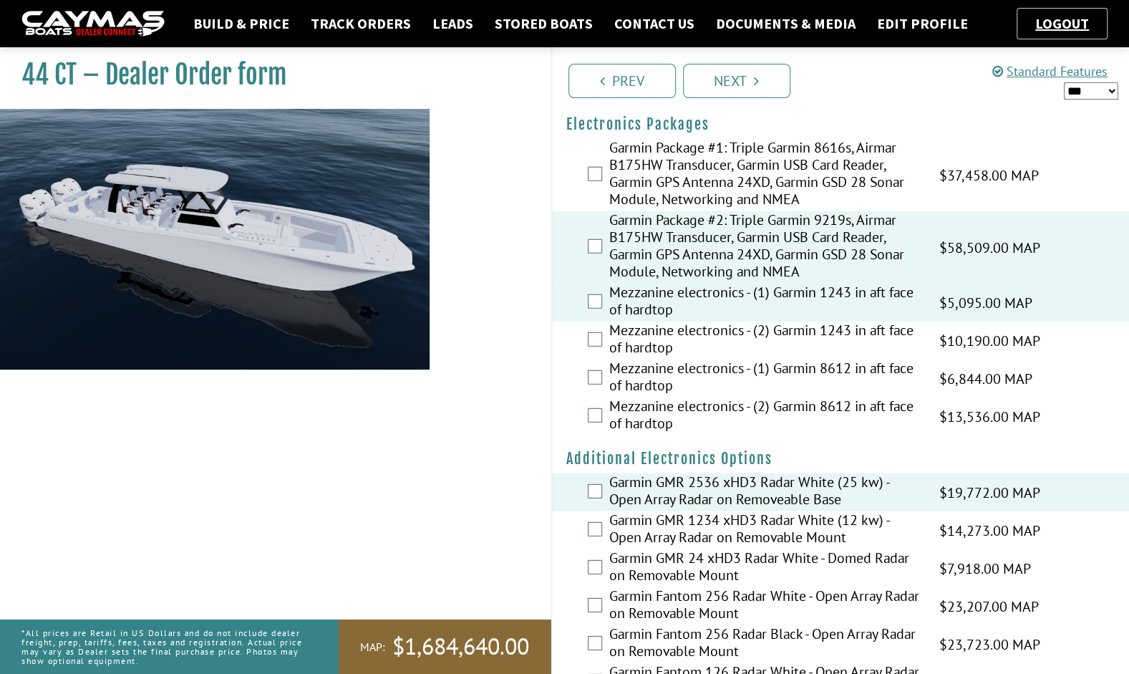
scroll to position [2230, 0]
click at [1080, 89] on select "*** ****** ******" at bounding box center [1091, 91] width 54 height 18
click at [1064, 82] on select "*** ****** ******" at bounding box center [1091, 91] width 54 height 18
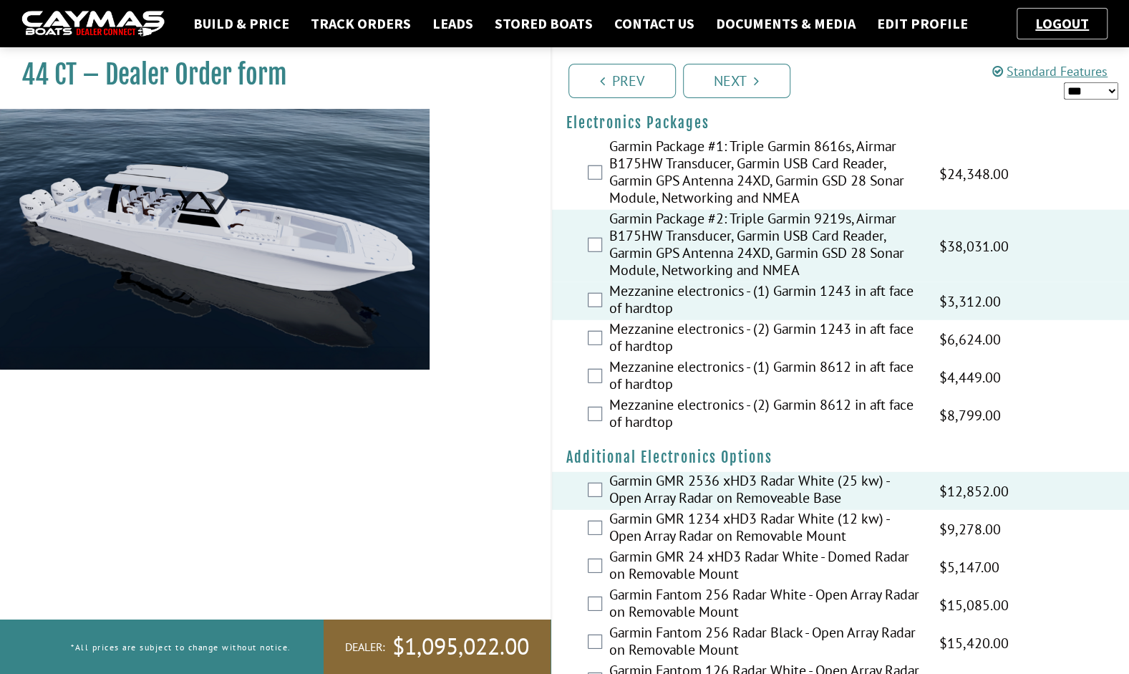
click at [1094, 89] on select "*** ****** ******" at bounding box center [1091, 91] width 54 height 18
select select "*"
click at [1064, 82] on select "*** ****** ******" at bounding box center [1091, 91] width 54 height 18
